Goal: Check status: Check status

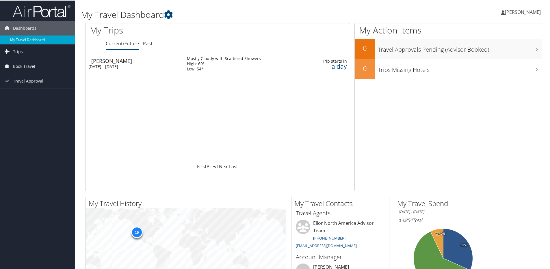
click at [336, 70] on td "Trip starts in a day" at bounding box center [331, 63] width 38 height 21
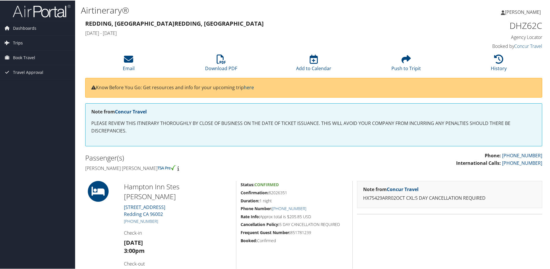
click at [11, 42] on icon at bounding box center [7, 42] width 9 height 9
click at [26, 53] on link "Current/Future Trips" at bounding box center [37, 54] width 75 height 9
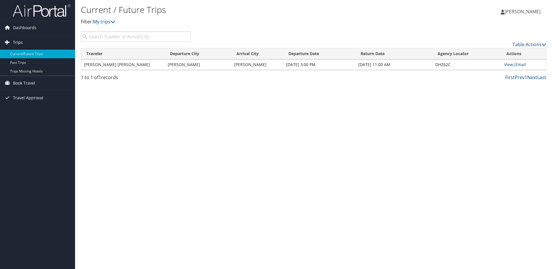
click at [18, 42] on span "Trips" at bounding box center [18, 42] width 10 height 14
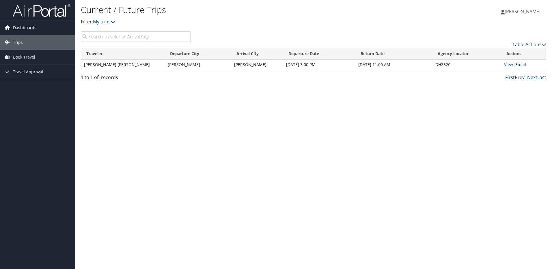
click at [8, 27] on icon at bounding box center [7, 27] width 9 height 9
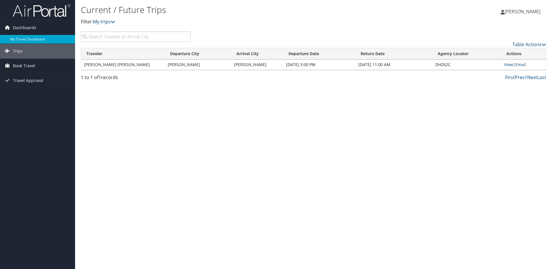
click at [22, 38] on link "My Travel Dashboard" at bounding box center [37, 39] width 75 height 9
